Goal: Transaction & Acquisition: Purchase product/service

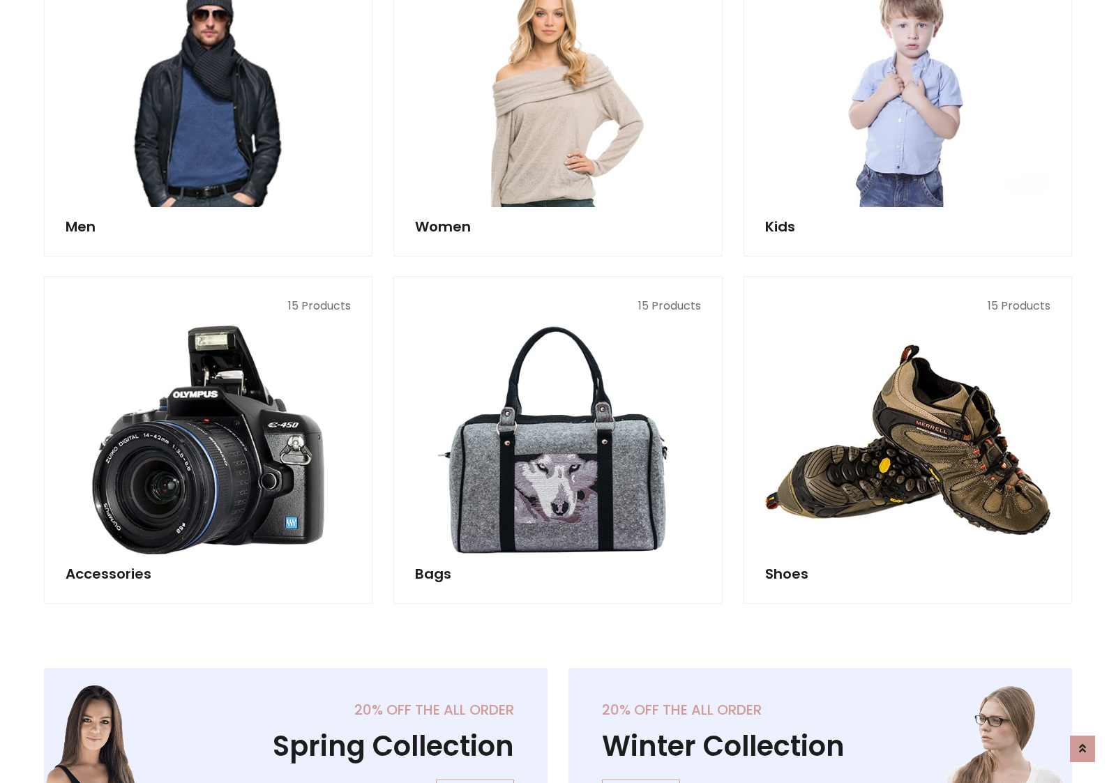
scroll to position [467, 0]
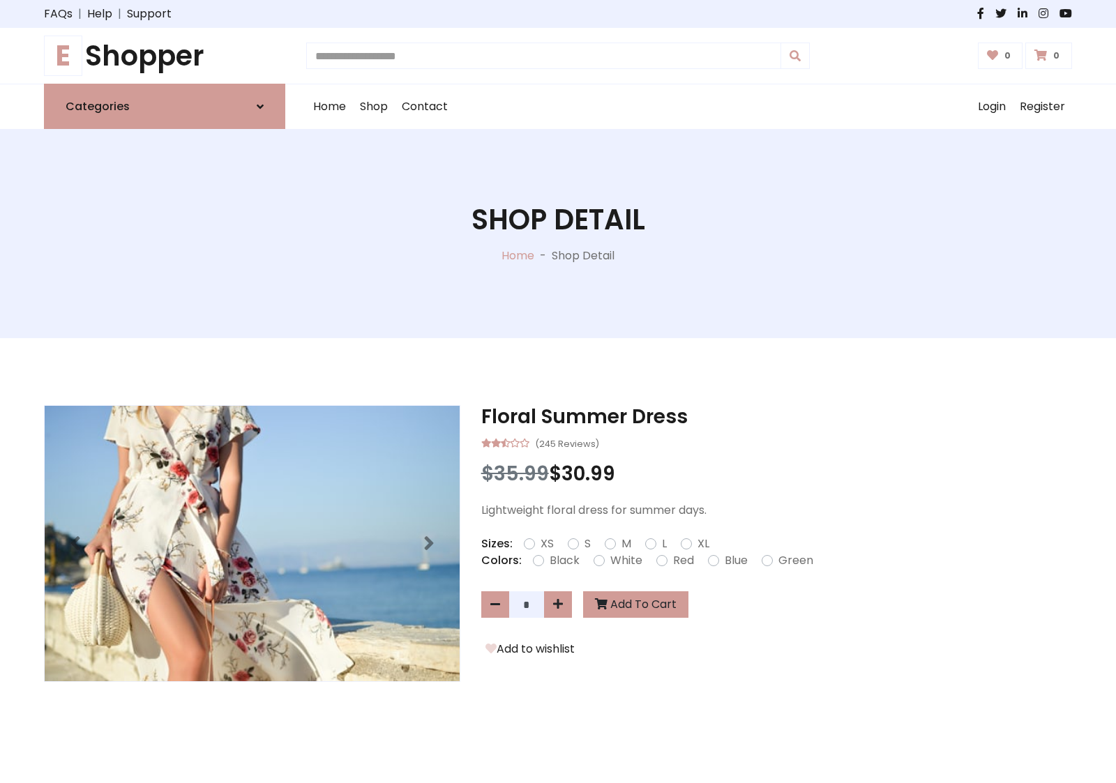
click at [165, 56] on h1 "E Shopper" at bounding box center [164, 55] width 241 height 33
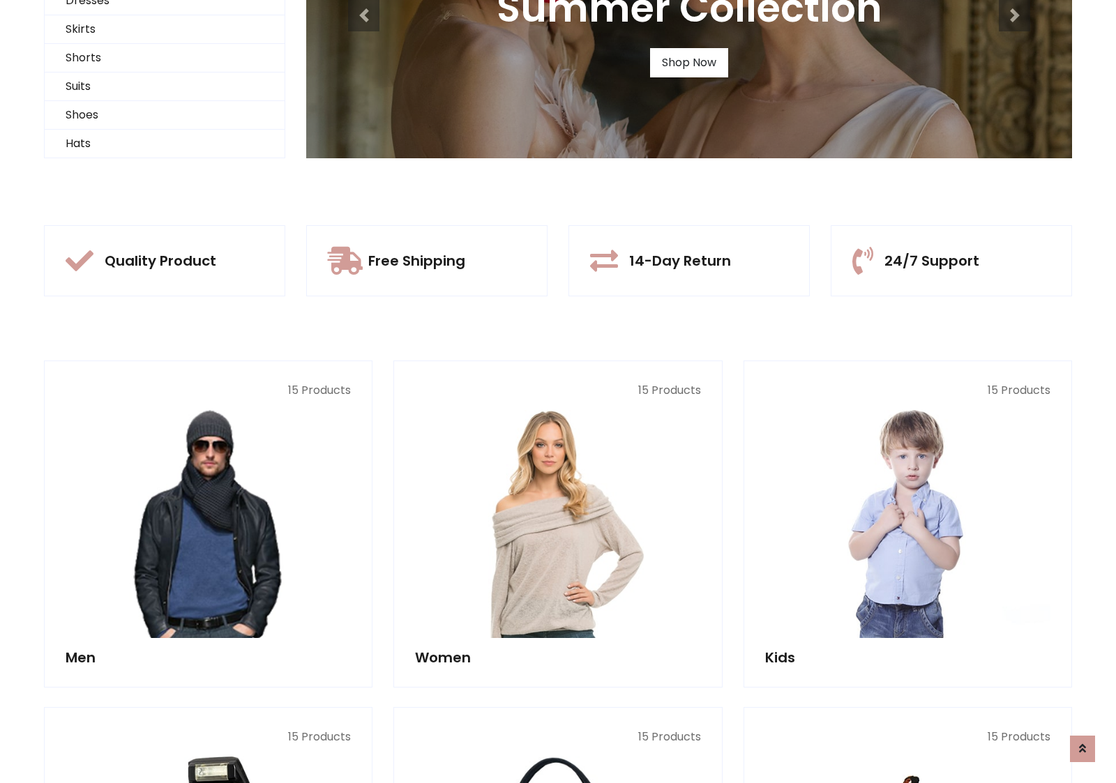
scroll to position [135, 0]
